Goal: Navigation & Orientation: Find specific page/section

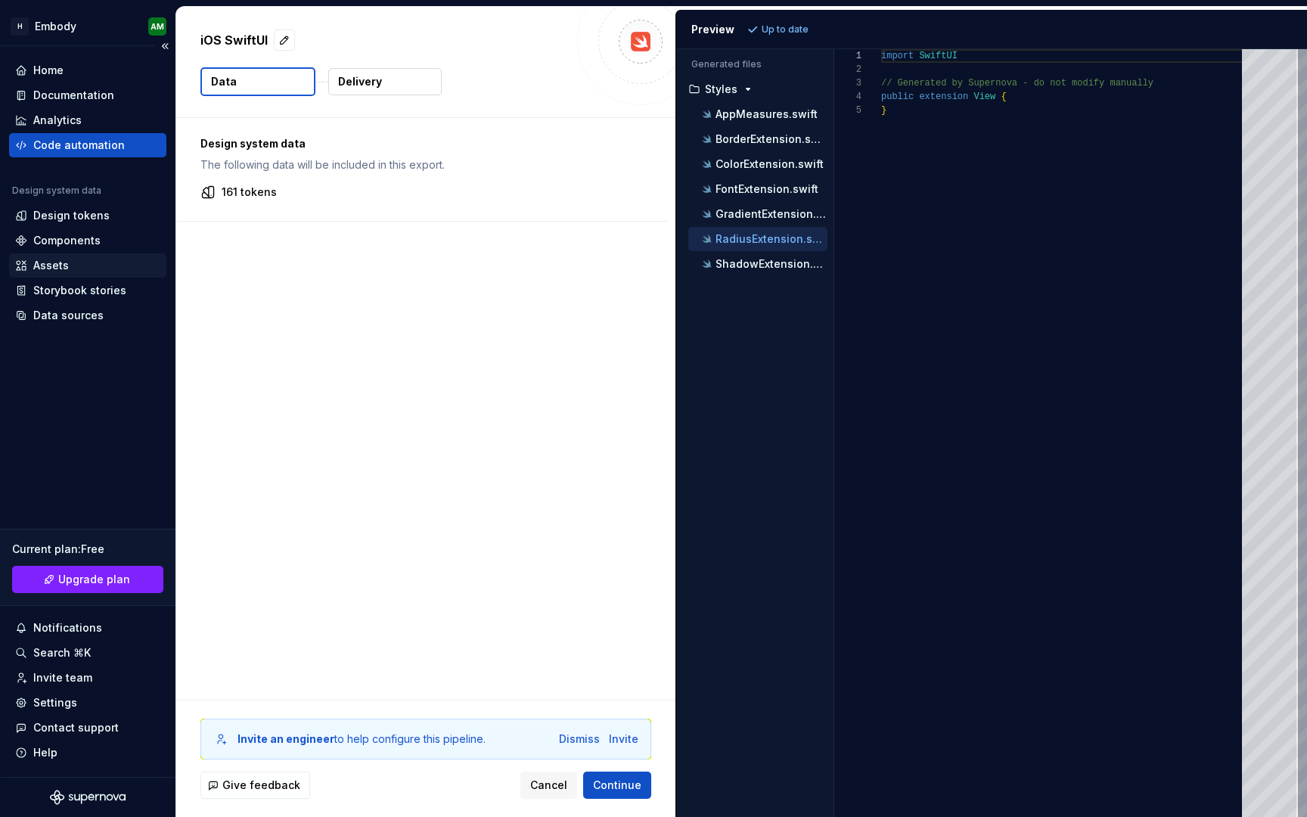
scroll to position [54, 0]
click at [76, 278] on div "Storybook stories" at bounding box center [87, 290] width 157 height 24
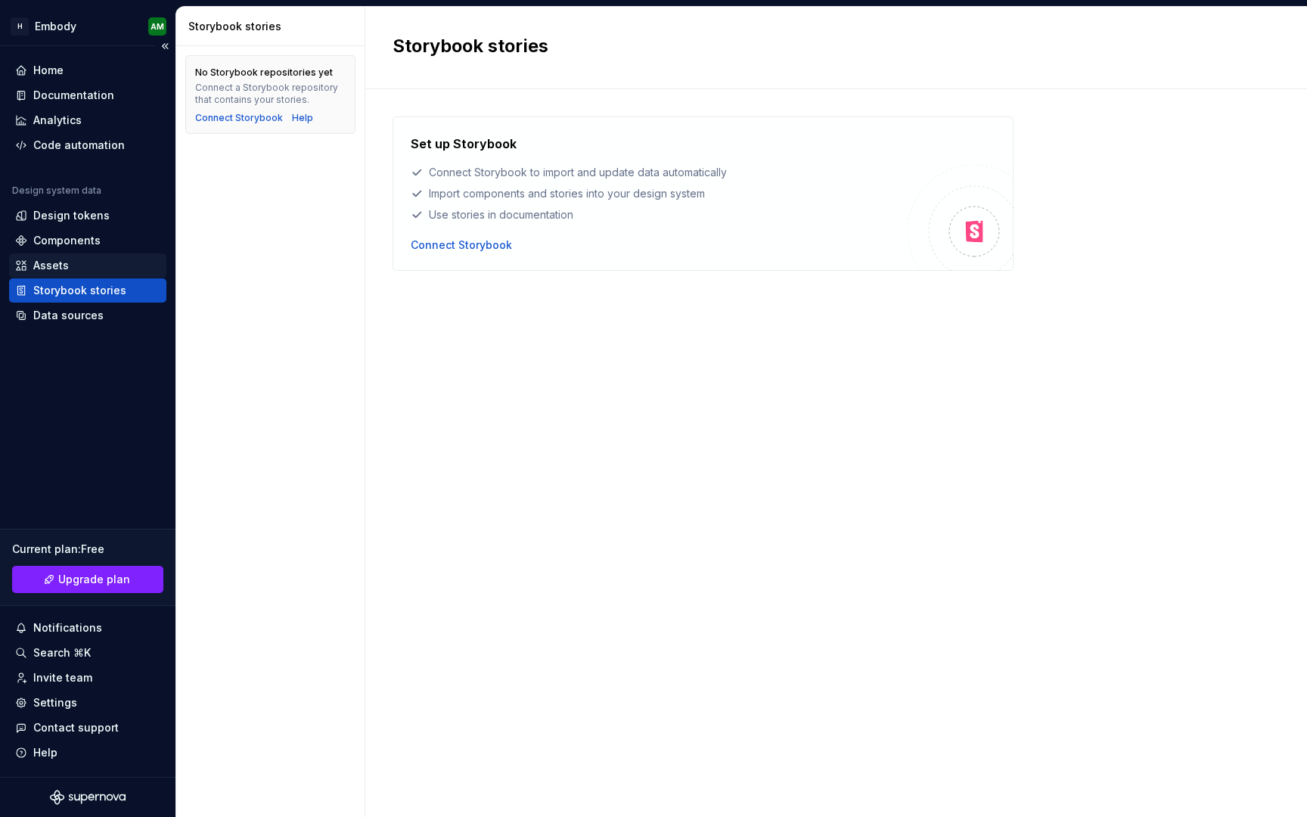
click at [76, 259] on div "Assets" at bounding box center [87, 265] width 145 height 15
